Goal: Navigation & Orientation: Find specific page/section

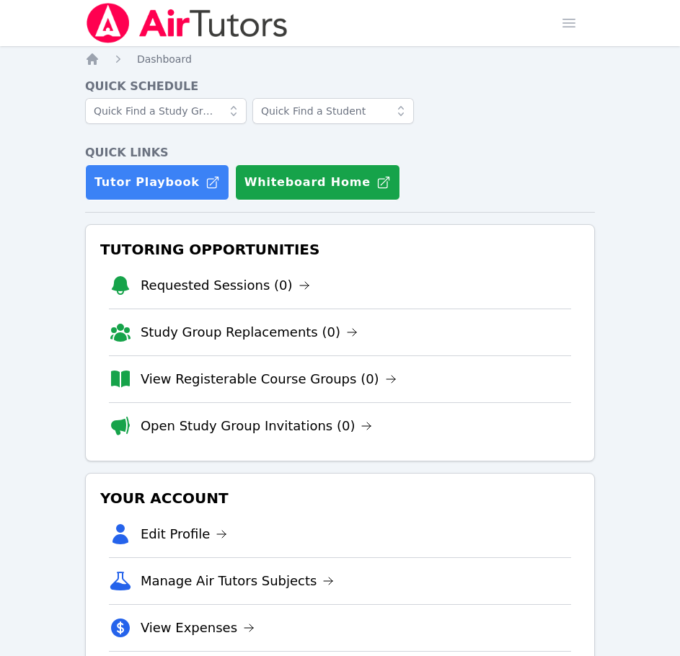
click at [150, 15] on img at bounding box center [187, 23] width 204 height 40
click at [209, 40] on img at bounding box center [187, 23] width 204 height 40
click at [189, 31] on img at bounding box center [187, 23] width 204 height 40
click at [185, 35] on img at bounding box center [187, 23] width 204 height 40
